Goal: Navigation & Orientation: Find specific page/section

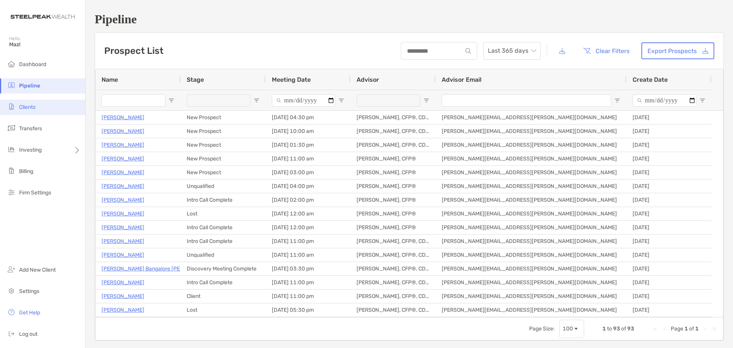
click at [25, 110] on span "Clients" at bounding box center [27, 107] width 16 height 6
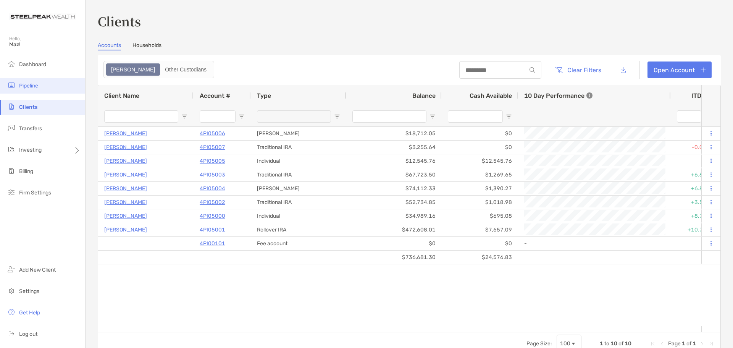
click at [45, 85] on li "Pipeline" at bounding box center [42, 85] width 85 height 15
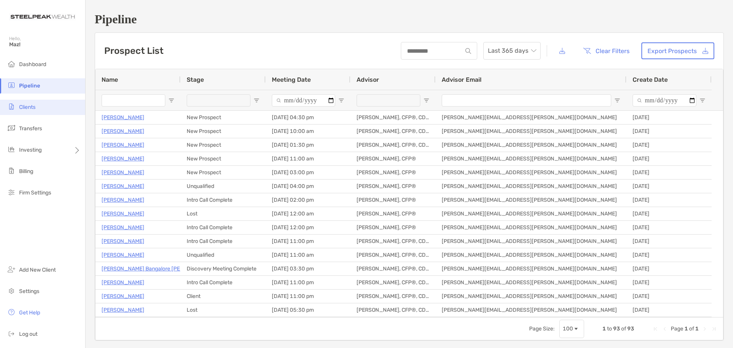
click at [31, 109] on span "Clients" at bounding box center [27, 107] width 16 height 6
